Goal: Transaction & Acquisition: Purchase product/service

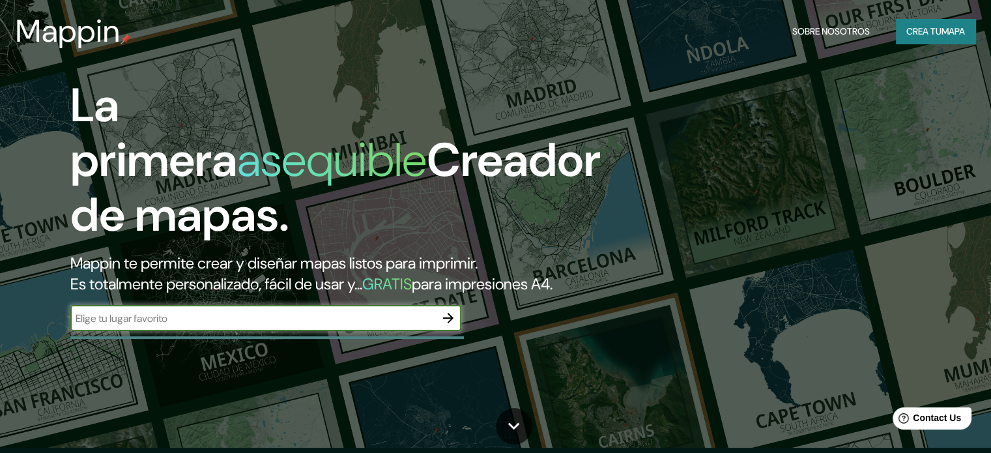
scroll to position [43, 0]
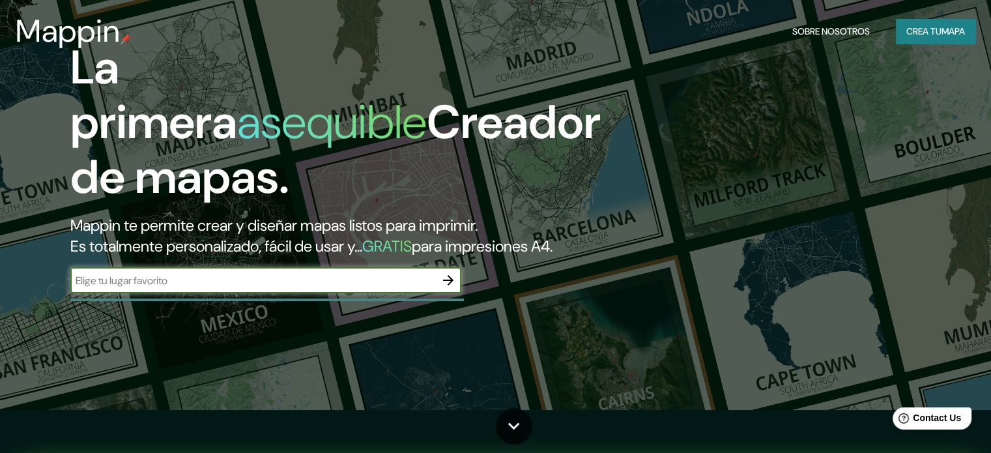
click at [255, 291] on div "​" at bounding box center [265, 280] width 391 height 26
type input "[PERSON_NAME] [GEOGRAPHIC_DATA]"
click at [448, 285] on icon "button" at bounding box center [448, 280] width 10 height 10
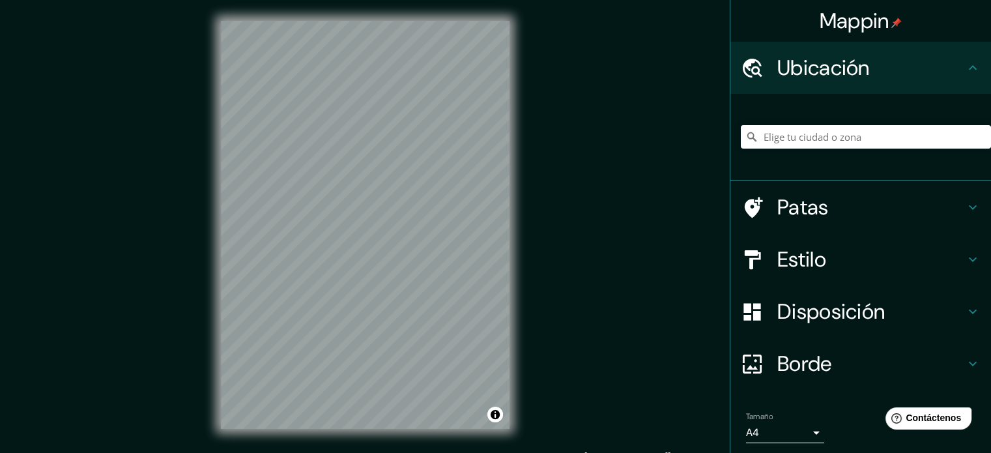
click at [547, 268] on div "Mappin Ubicación Patas Estilo Disposición Borde Elige un borde. Consejo : puede…" at bounding box center [495, 235] width 991 height 471
click at [875, 131] on input "Elige tu ciudad o zona" at bounding box center [866, 136] width 250 height 23
click at [790, 261] on font "Estilo" at bounding box center [802, 259] width 49 height 27
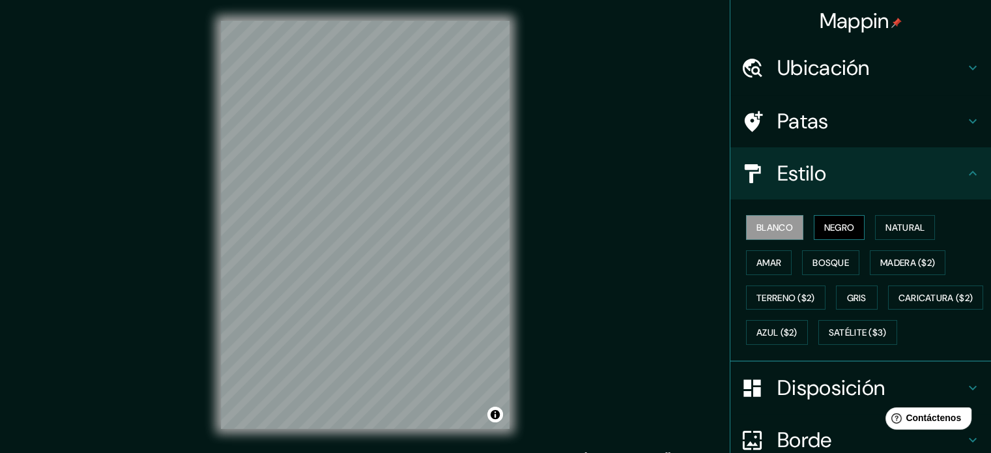
click at [836, 231] on font "Negro" at bounding box center [839, 228] width 31 height 12
click at [824, 267] on font "Bosque" at bounding box center [831, 263] width 36 height 12
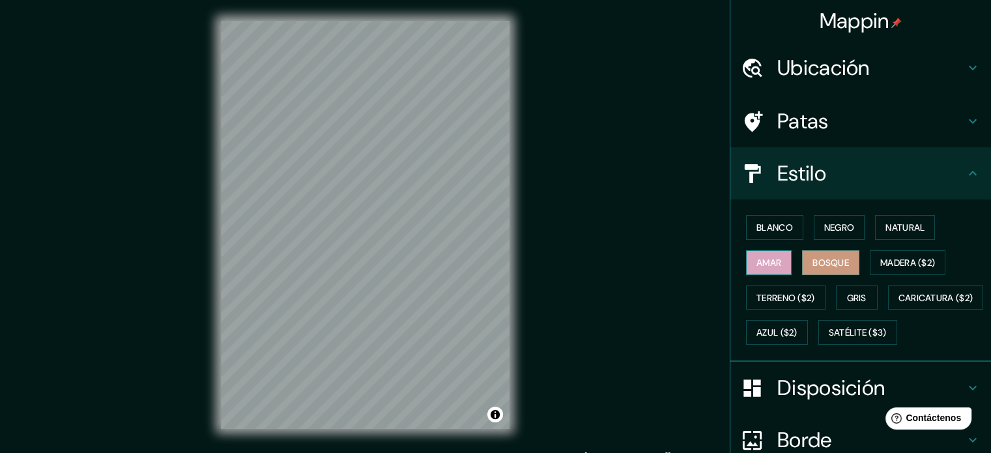
click at [757, 257] on font "Amar" at bounding box center [769, 263] width 25 height 12
click at [897, 224] on font "Natural" at bounding box center [905, 228] width 39 height 12
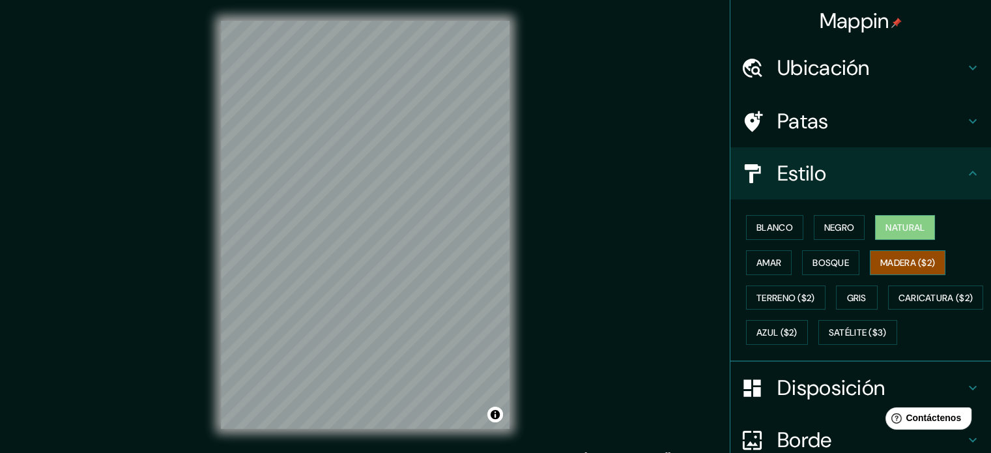
click at [885, 262] on font "Madera ($2)" at bounding box center [907, 263] width 55 height 12
click at [847, 292] on font "Gris" at bounding box center [857, 298] width 20 height 12
click at [898, 267] on font "Madera ($2)" at bounding box center [907, 263] width 55 height 12
click at [768, 300] on font "Terreno ($2)" at bounding box center [786, 298] width 59 height 12
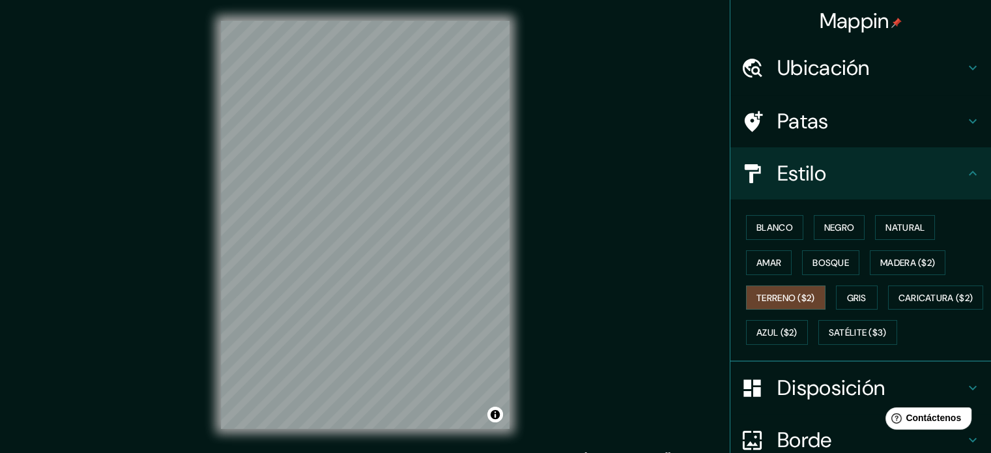
click at [844, 327] on div "Blanco Negro Natural [PERSON_NAME] ($2) Terreno ($2) Gris Caricatura ($2) Azul …" at bounding box center [866, 280] width 250 height 140
click at [829, 339] on font "Satélite ($3)" at bounding box center [858, 333] width 58 height 12
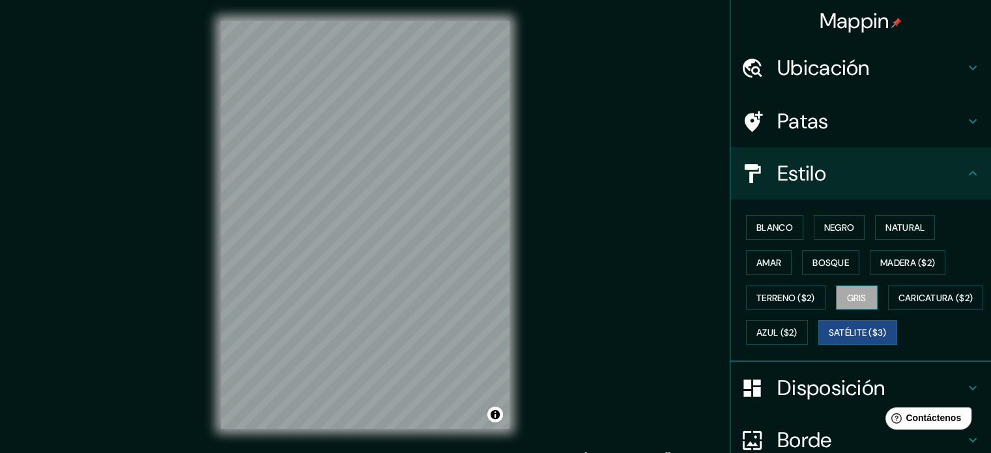
click at [863, 297] on button "Gris" at bounding box center [857, 297] width 42 height 25
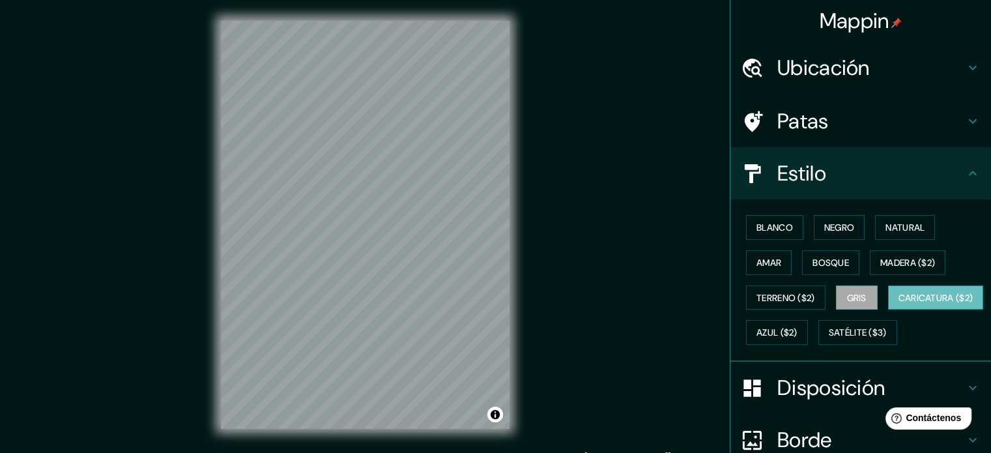
click at [899, 304] on font "Caricatura ($2)" at bounding box center [936, 298] width 75 height 12
click at [798, 327] on font "Azul ($2)" at bounding box center [777, 333] width 41 height 12
click at [899, 304] on font "Caricatura ($2)" at bounding box center [936, 298] width 75 height 12
click at [905, 222] on font "Natural" at bounding box center [905, 228] width 39 height 12
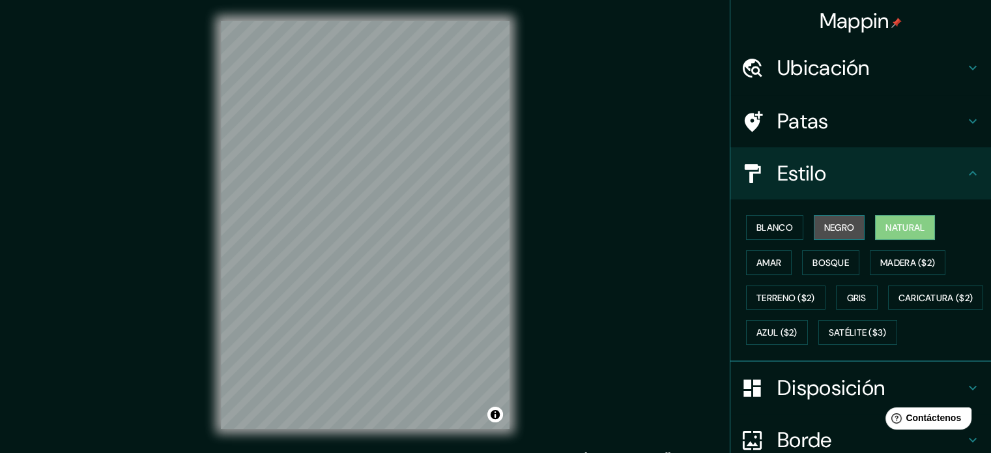
click at [824, 230] on font "Negro" at bounding box center [839, 228] width 31 height 12
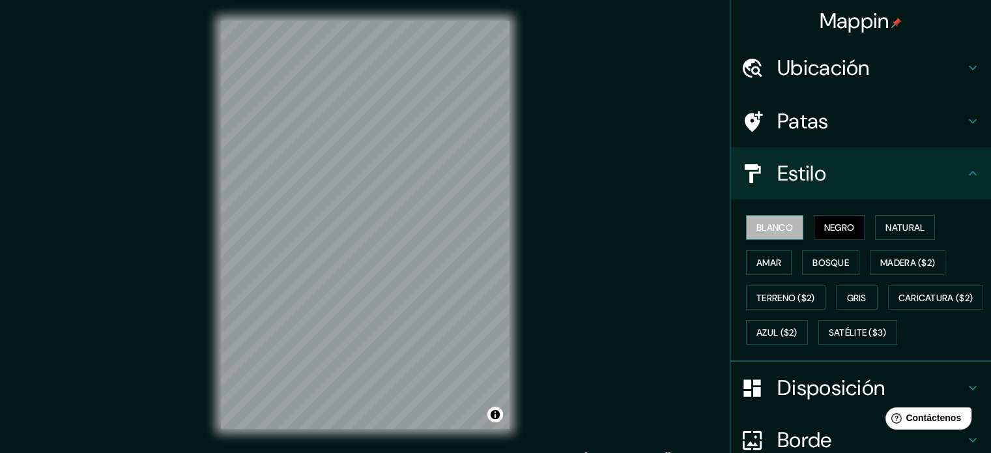
click at [764, 233] on font "Blanco" at bounding box center [775, 227] width 36 height 17
click at [902, 217] on button "Natural" at bounding box center [905, 227] width 60 height 25
click at [725, 260] on div "Mappin Ubicación Patas Estilo Blanco Negro Natural [PERSON_NAME] ($2) Terreno (…" at bounding box center [495, 235] width 991 height 471
click at [767, 228] on font "Blanco" at bounding box center [775, 228] width 36 height 12
click at [828, 222] on font "Negro" at bounding box center [839, 228] width 31 height 12
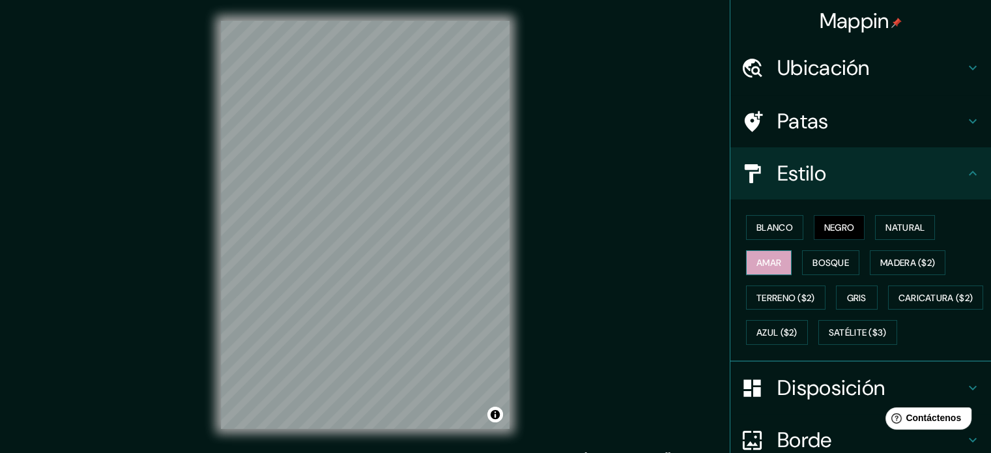
click at [761, 272] on button "Amar" at bounding box center [769, 262] width 46 height 25
click at [813, 264] on font "Bosque" at bounding box center [831, 263] width 36 height 12
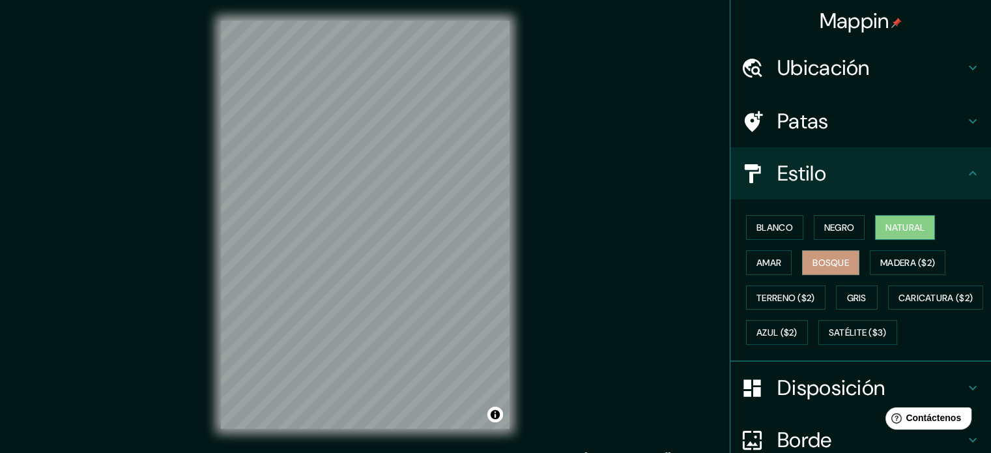
click at [888, 232] on font "Natural" at bounding box center [905, 228] width 39 height 12
click at [843, 250] on button "Bosque" at bounding box center [830, 262] width 57 height 25
click at [776, 242] on div "Blanco Negro Natural [PERSON_NAME] ($2) Terreno ($2) Gris Caricatura ($2) Azul …" at bounding box center [866, 280] width 250 height 140
click at [775, 232] on font "Blanco" at bounding box center [775, 228] width 36 height 12
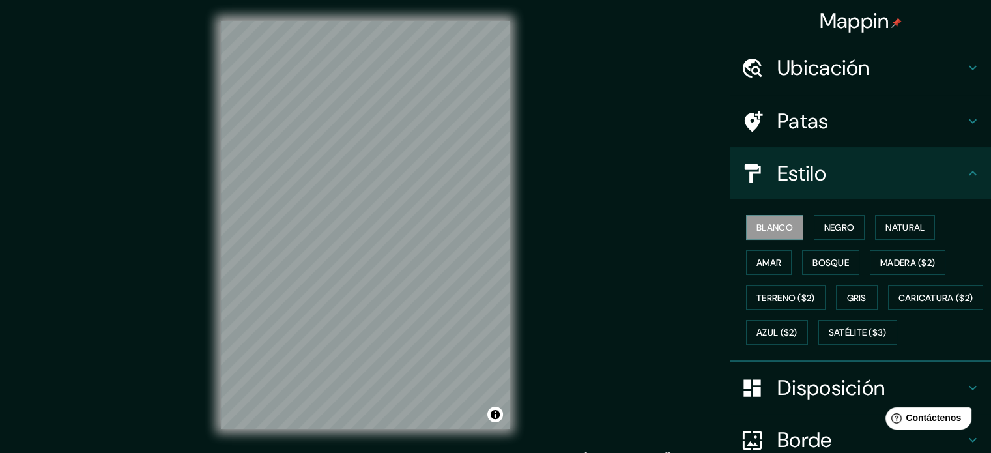
click at [914, 179] on h4 "Estilo" at bounding box center [872, 173] width 188 height 26
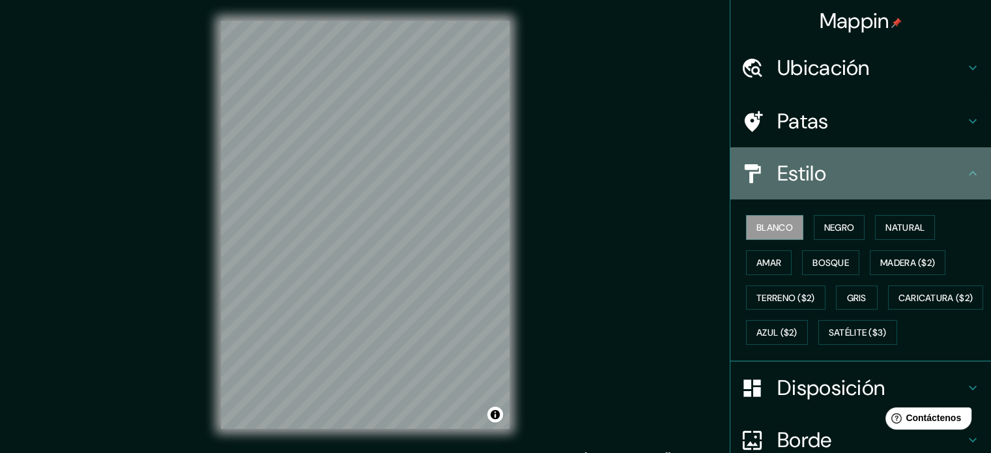
click at [975, 169] on div "Estilo" at bounding box center [861, 173] width 261 height 52
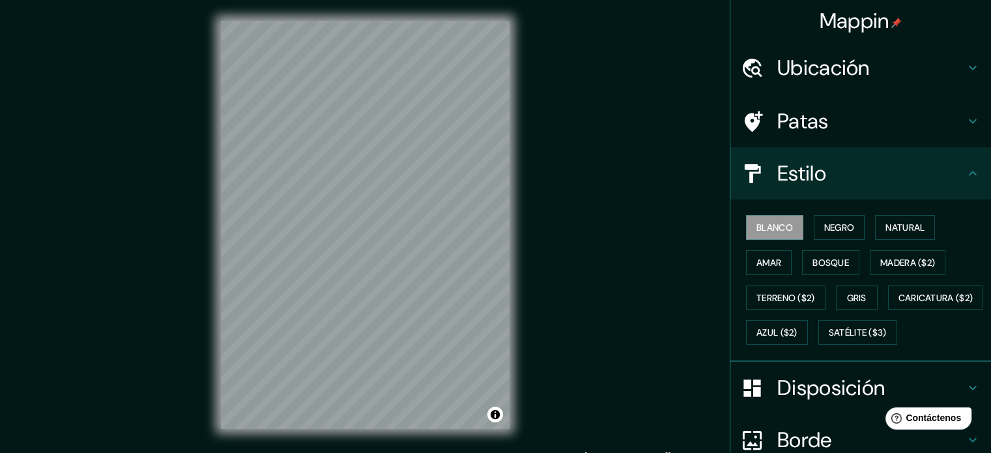
click at [966, 116] on icon at bounding box center [973, 121] width 16 height 16
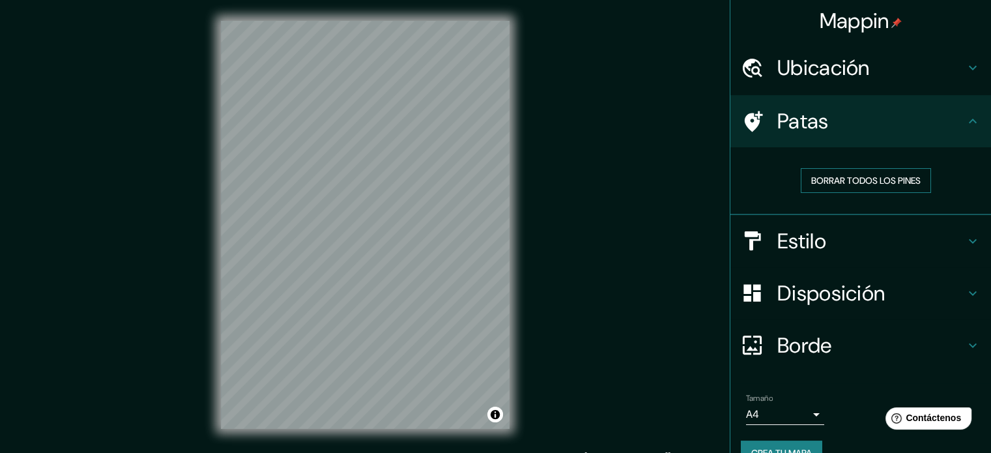
click at [897, 186] on font "Borrar todos los pines" at bounding box center [865, 181] width 109 height 12
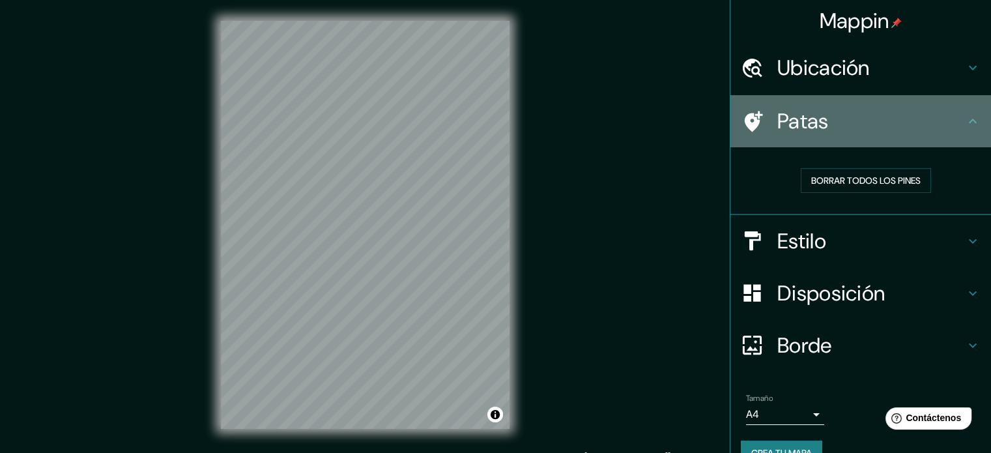
click at [967, 127] on icon at bounding box center [973, 121] width 16 height 16
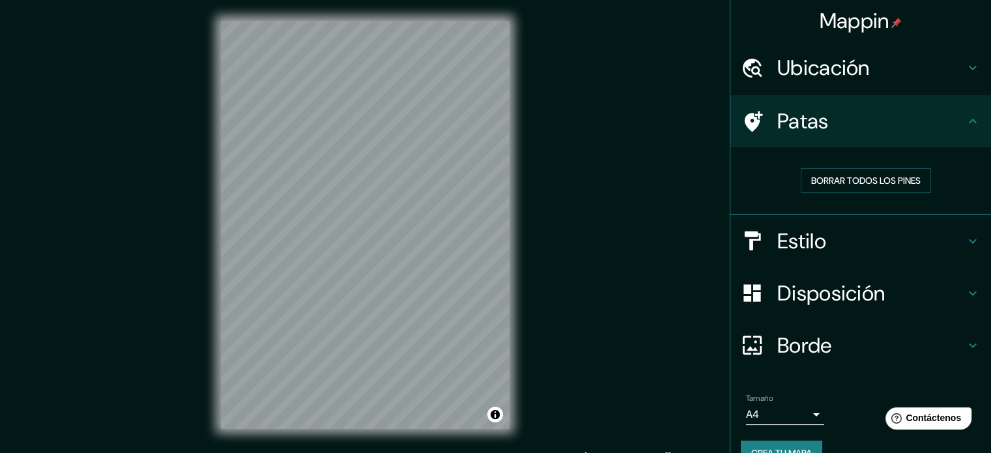
click at [965, 124] on icon at bounding box center [973, 121] width 16 height 16
click at [889, 242] on h4 "Estilo" at bounding box center [872, 241] width 188 height 26
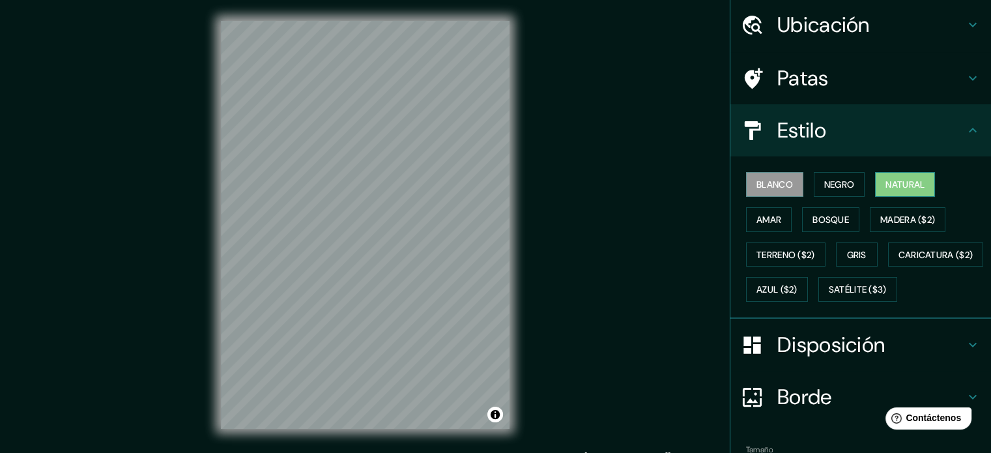
scroll to position [87, 0]
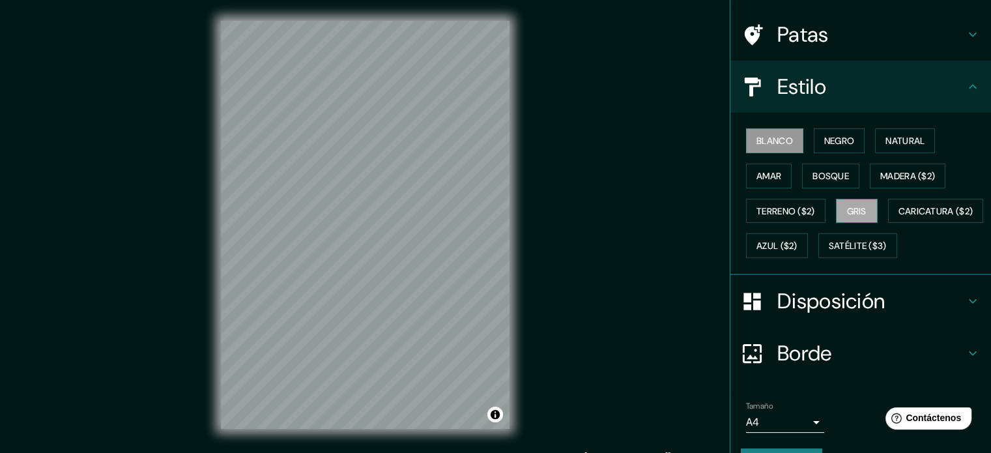
click at [852, 209] on font "Gris" at bounding box center [857, 211] width 20 height 12
click at [837, 174] on font "Bosque" at bounding box center [831, 176] width 36 height 12
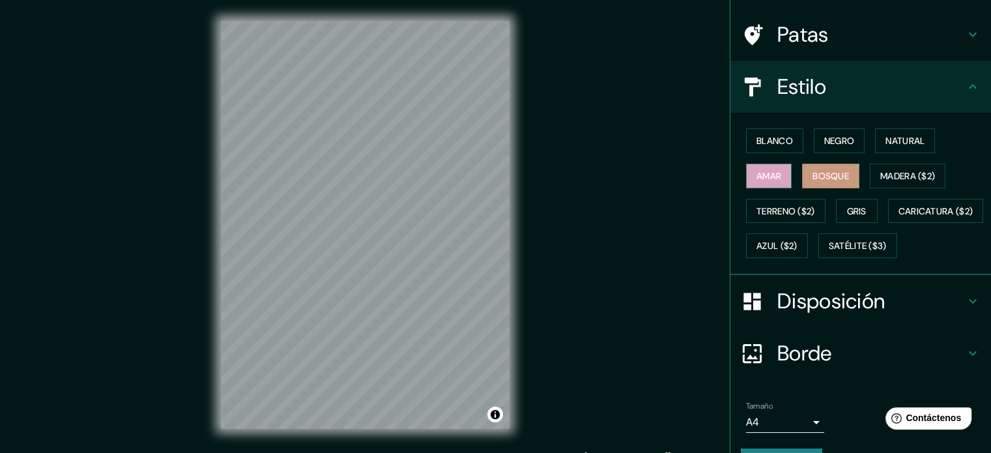
click at [761, 184] on button "Amar" at bounding box center [769, 176] width 46 height 25
drag, startPoint x: 789, startPoint y: 143, endPoint x: 824, endPoint y: 133, distance: 36.5
click at [789, 143] on button "Blanco" at bounding box center [774, 140] width 57 height 25
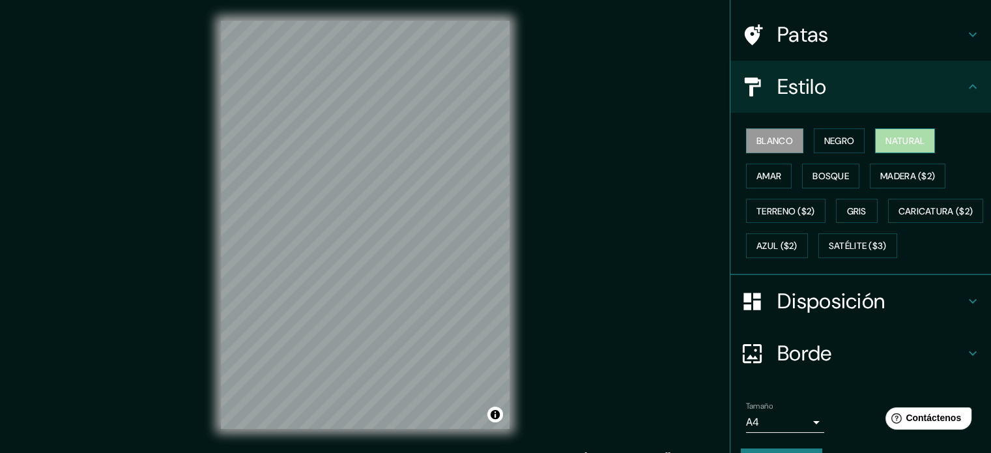
click at [894, 136] on font "Natural" at bounding box center [905, 141] width 39 height 12
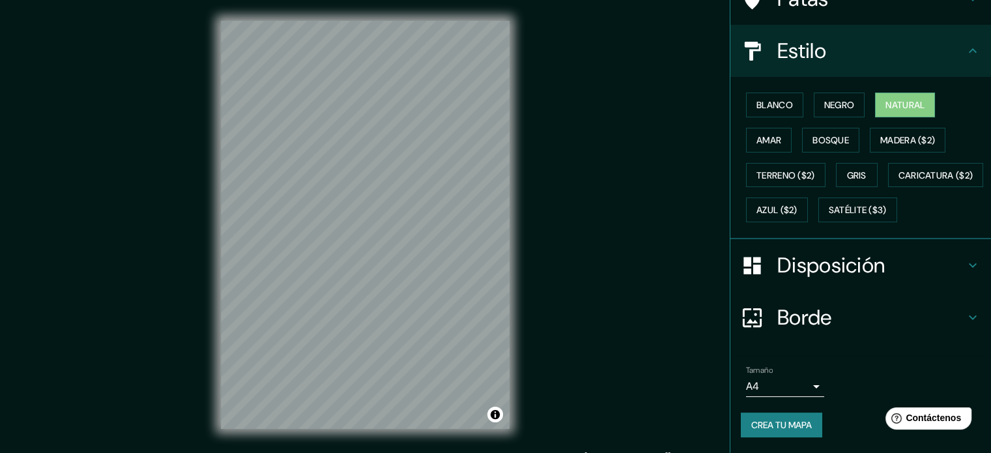
click at [863, 259] on font "Disposición" at bounding box center [832, 265] width 108 height 27
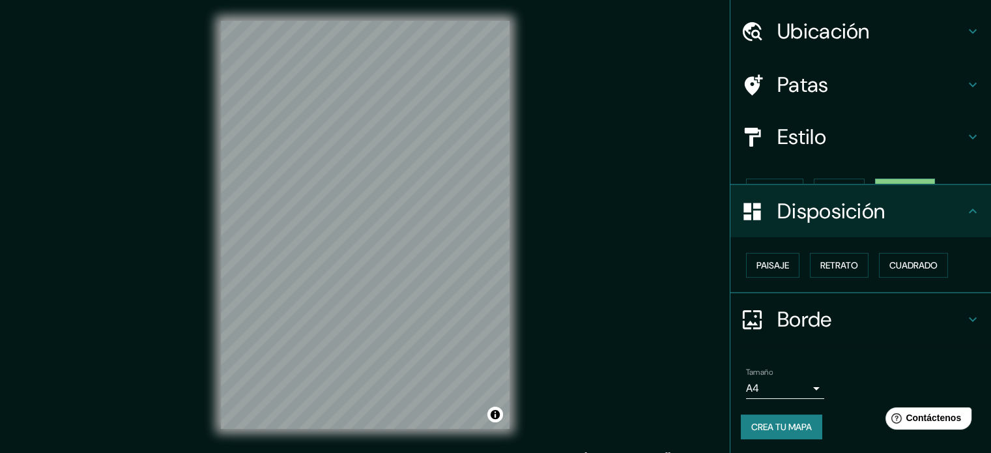
scroll to position [16, 0]
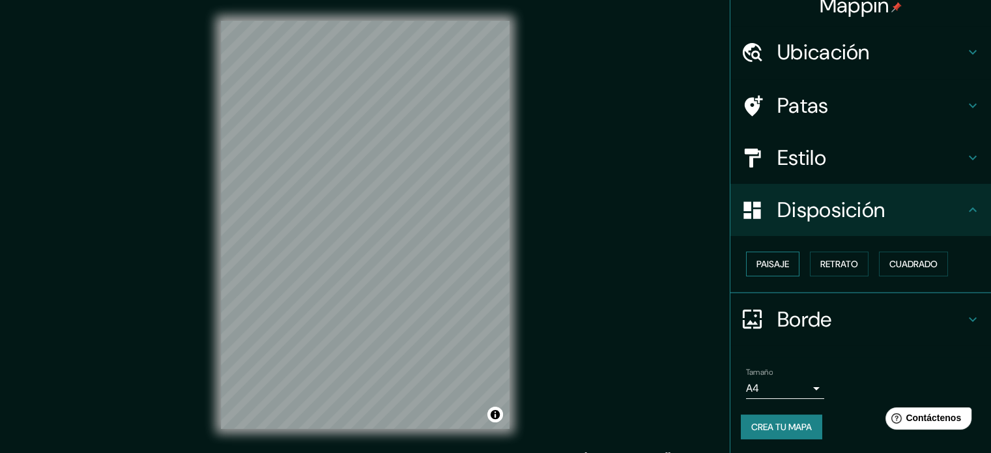
click at [757, 269] on font "Paisaje" at bounding box center [773, 264] width 33 height 12
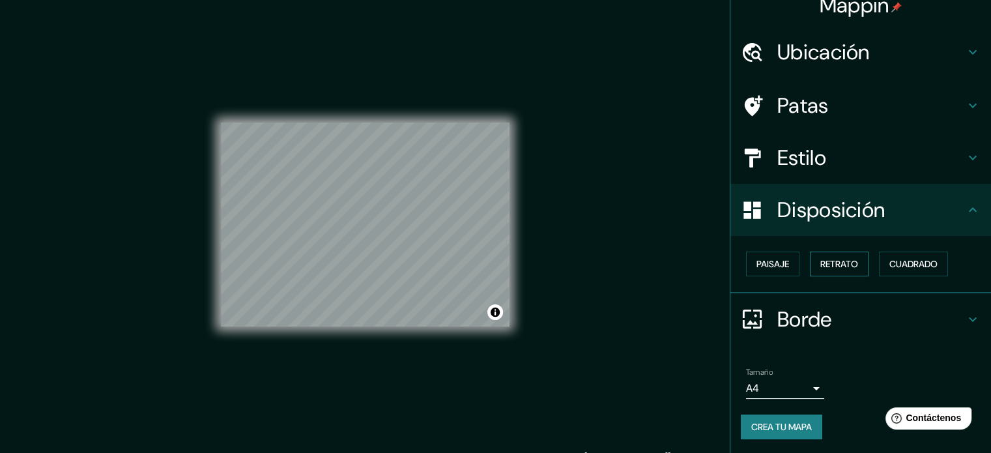
click at [828, 258] on font "Retrato" at bounding box center [840, 264] width 38 height 12
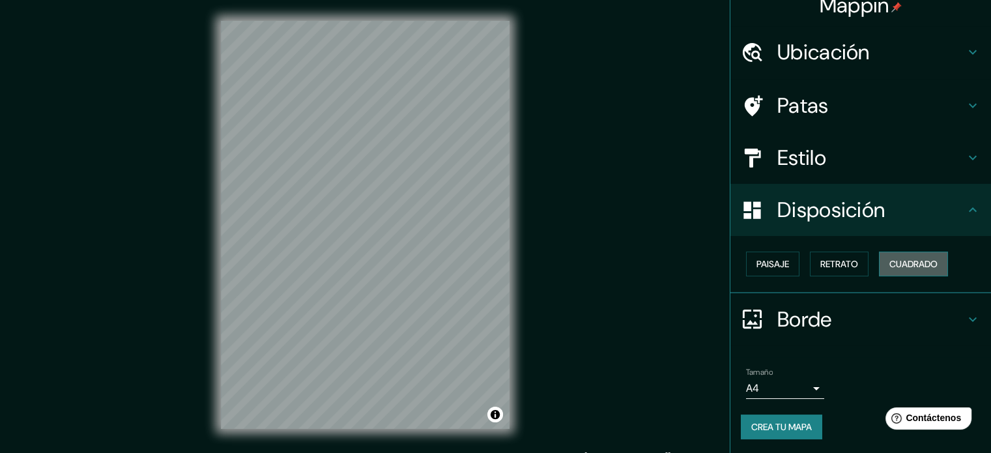
click at [888, 254] on button "Cuadrado" at bounding box center [913, 264] width 69 height 25
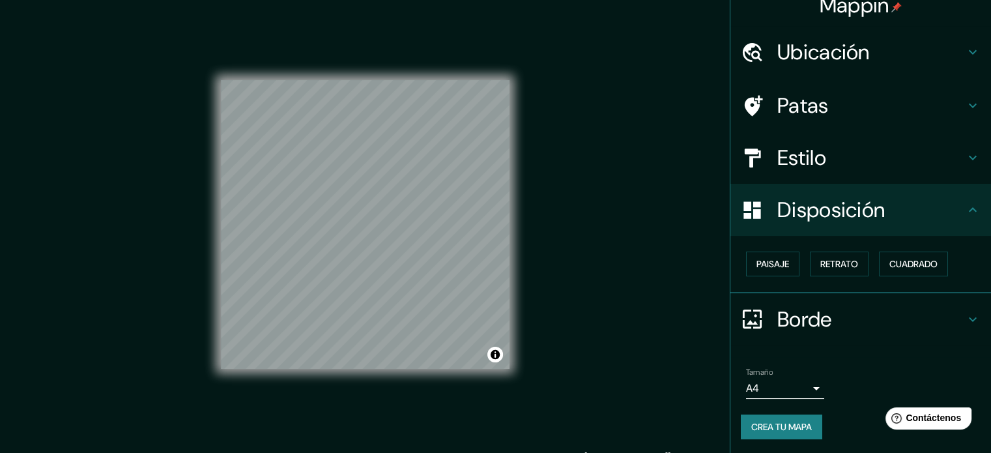
scroll to position [17, 0]
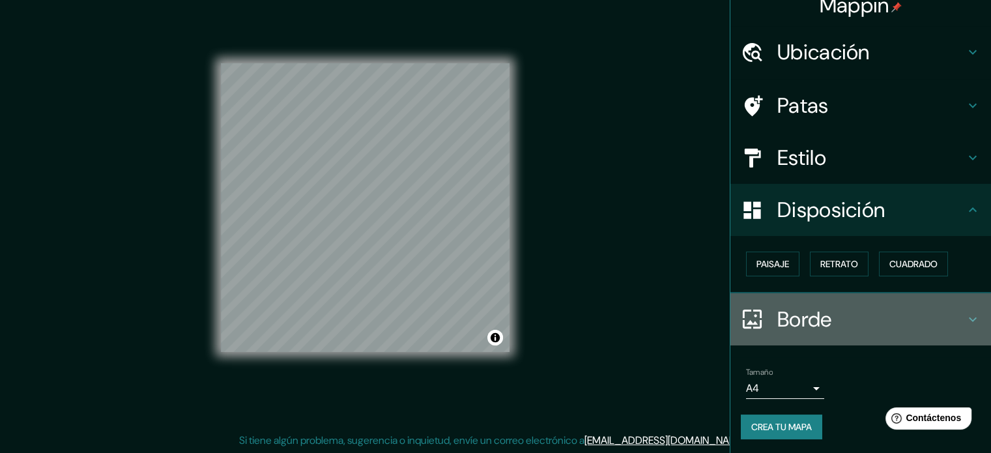
click at [874, 308] on h4 "Borde" at bounding box center [872, 319] width 188 height 26
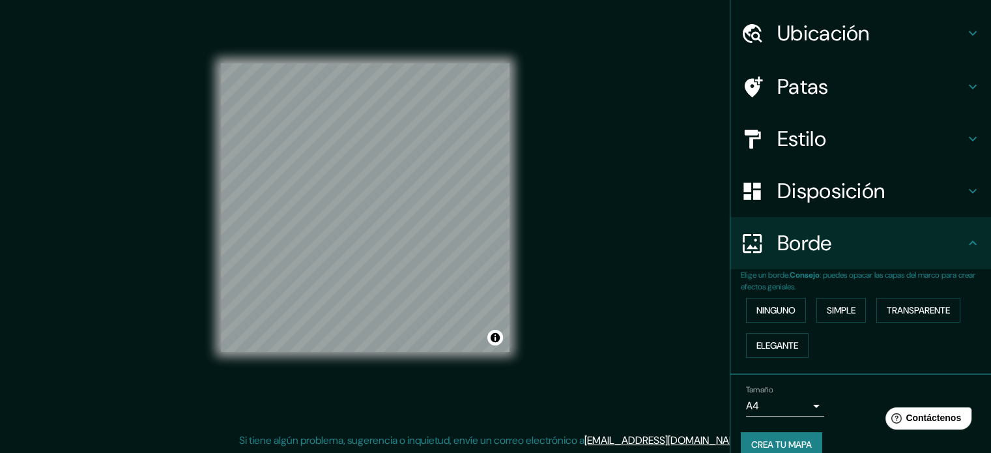
scroll to position [52, 0]
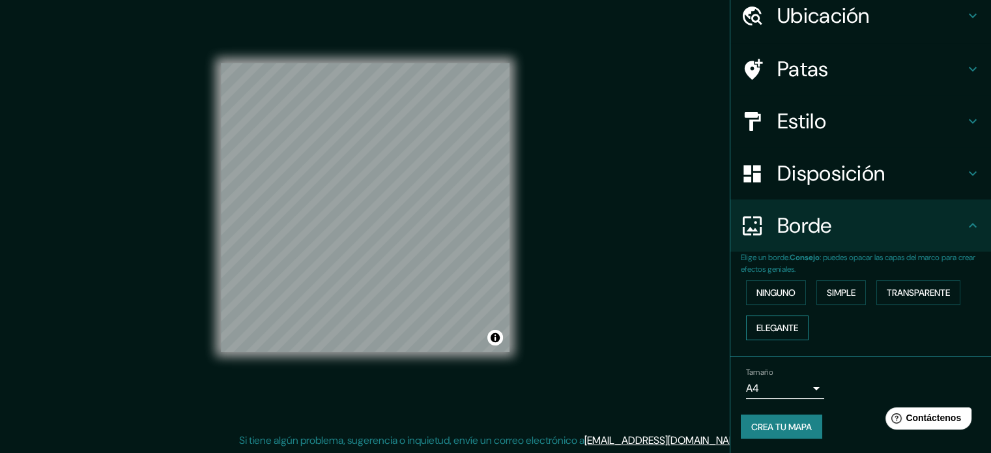
click at [766, 323] on font "Elegante" at bounding box center [778, 328] width 42 height 12
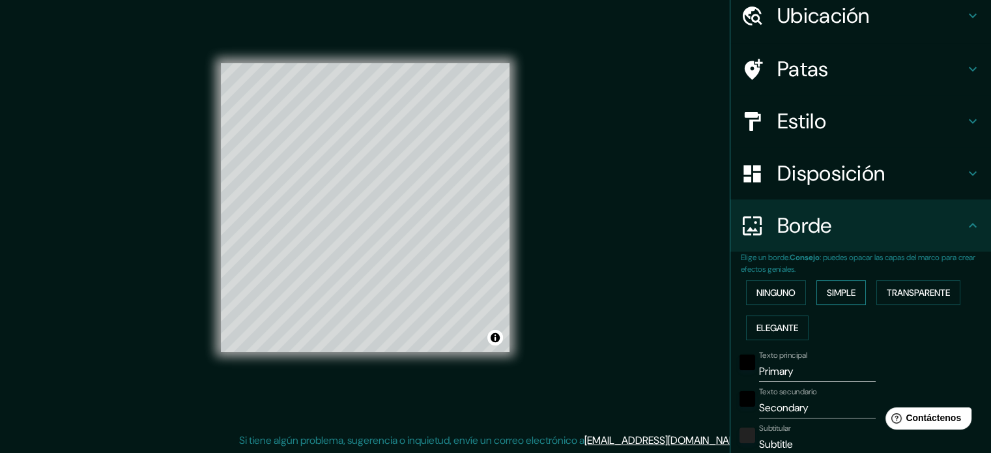
click at [837, 293] on font "Simple" at bounding box center [841, 293] width 29 height 12
click at [914, 287] on font "Transparente" at bounding box center [918, 293] width 63 height 12
click at [777, 290] on font "Ninguno" at bounding box center [776, 293] width 39 height 12
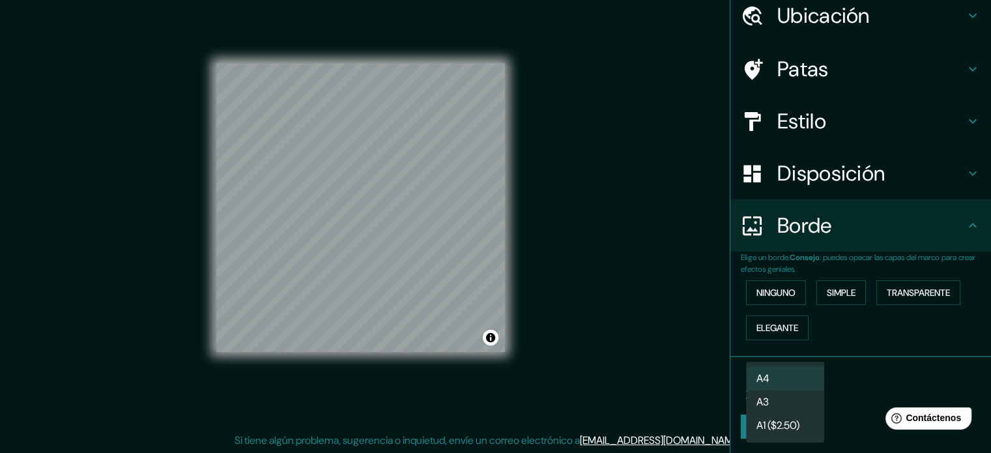
click at [804, 390] on body "Mappin Ubicación Patas Estilo Disposición Borde Elige un borde. Consejo : puede…" at bounding box center [495, 209] width 991 height 453
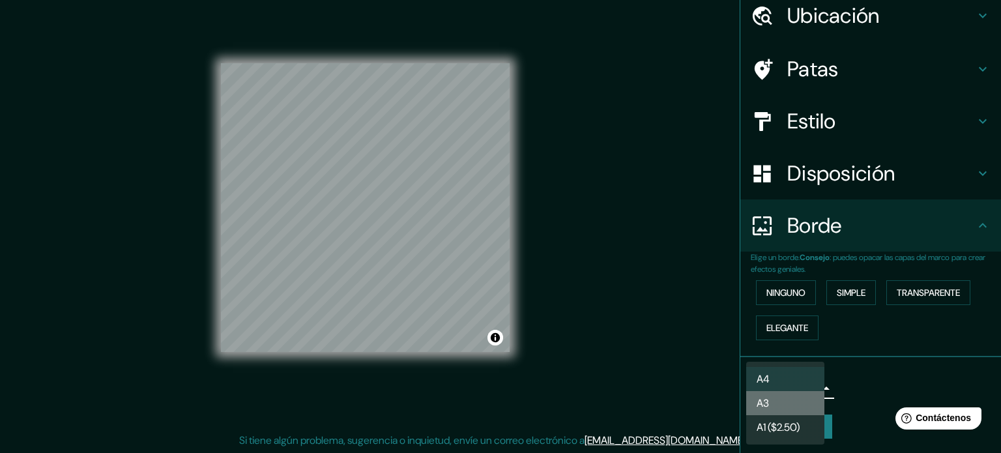
click at [797, 405] on li "A3" at bounding box center [785, 403] width 78 height 24
type input "a4"
click at [791, 381] on body "Mappin Ubicación Patas Estilo Disposición Borde Elige un borde. Consejo : puede…" at bounding box center [500, 209] width 1001 height 453
click at [779, 398] on li "A3" at bounding box center [785, 403] width 78 height 24
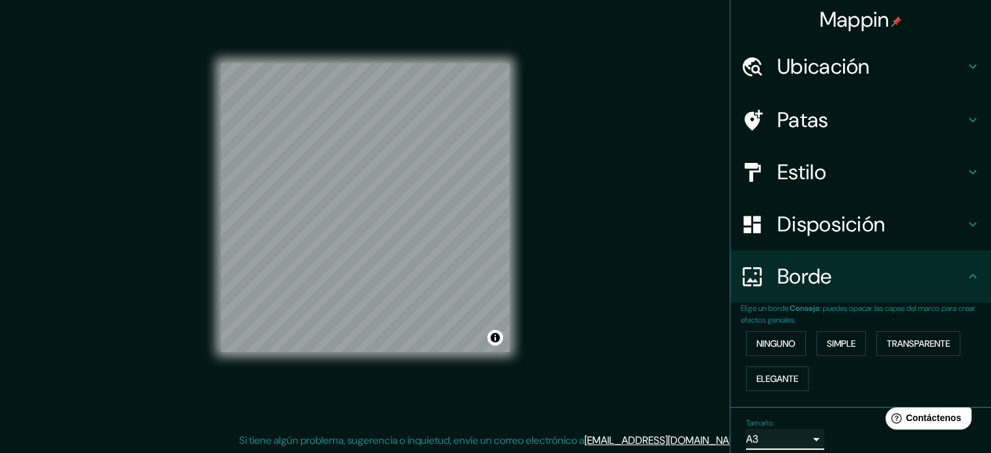
scroll to position [0, 0]
